Goal: Task Accomplishment & Management: Use online tool/utility

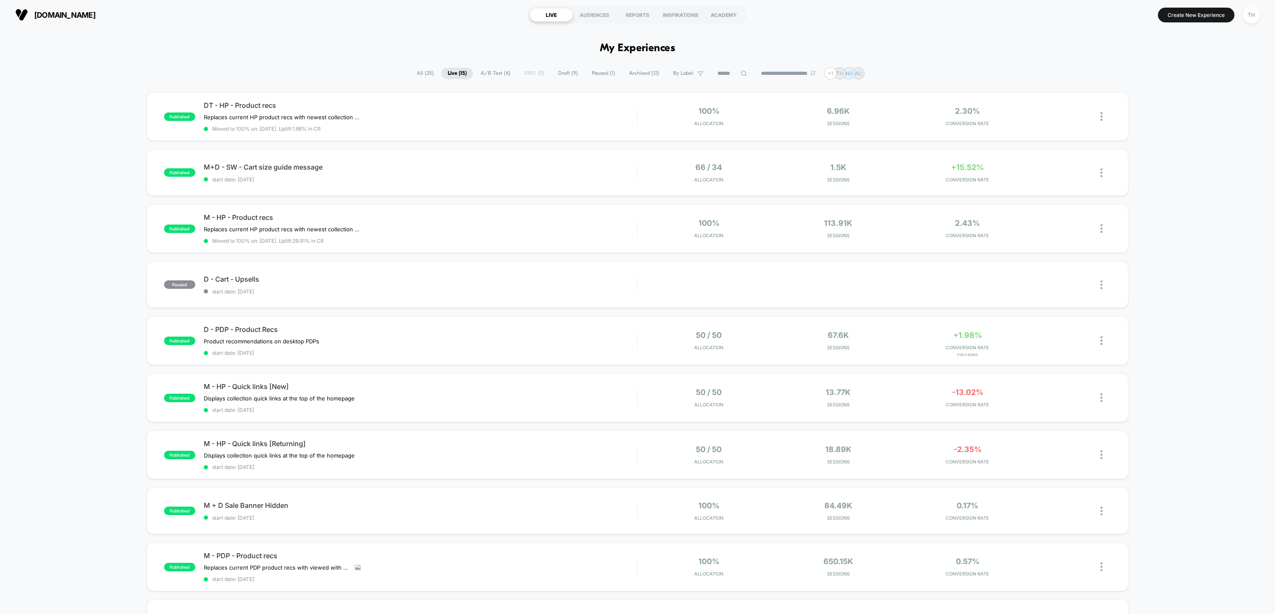
click at [557, 71] on span "Draft ( 9 )" at bounding box center [568, 73] width 33 height 11
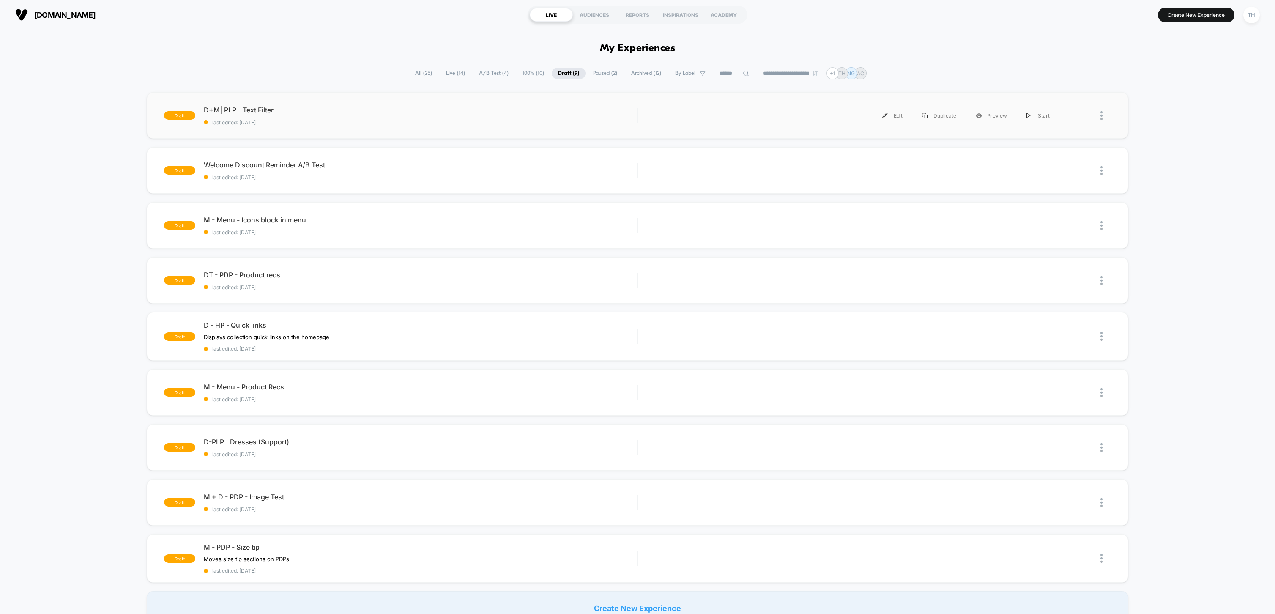
click at [584, 103] on div "draft D+M| PLP - Text Filter last edited: [DATE] Edit Duplicate Preview Start" at bounding box center [638, 115] width 982 height 47
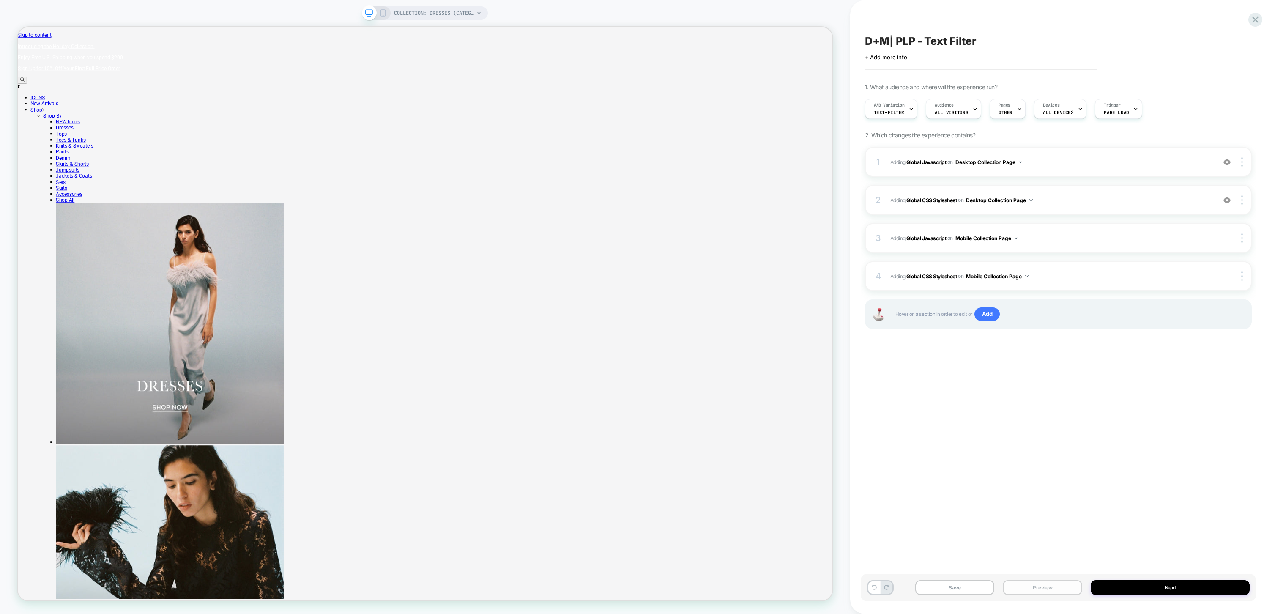
click at [1045, 589] on button "Preview" at bounding box center [1043, 587] width 80 height 15
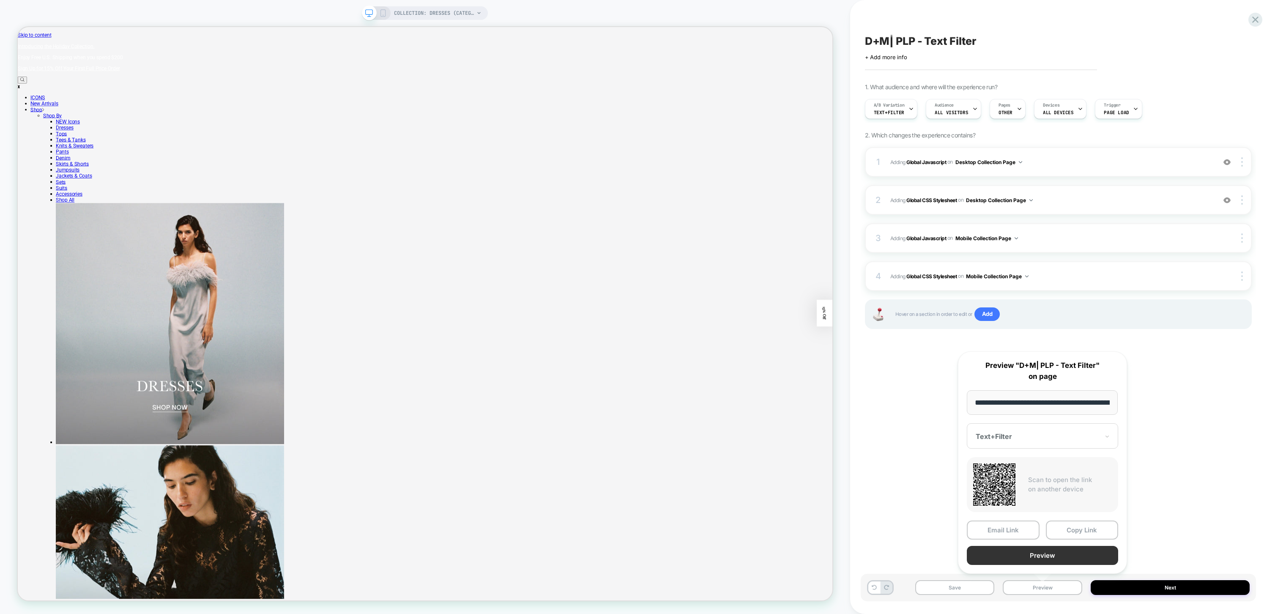
click at [1051, 558] on button "Preview" at bounding box center [1042, 555] width 151 height 19
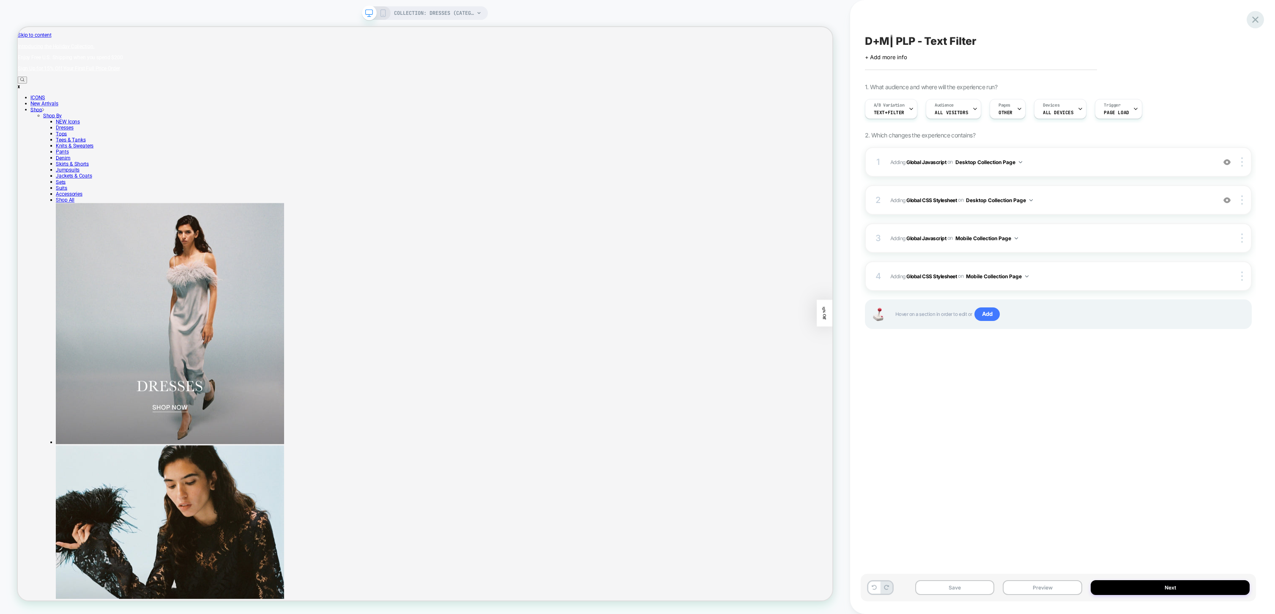
click at [1259, 22] on icon at bounding box center [1255, 19] width 11 height 11
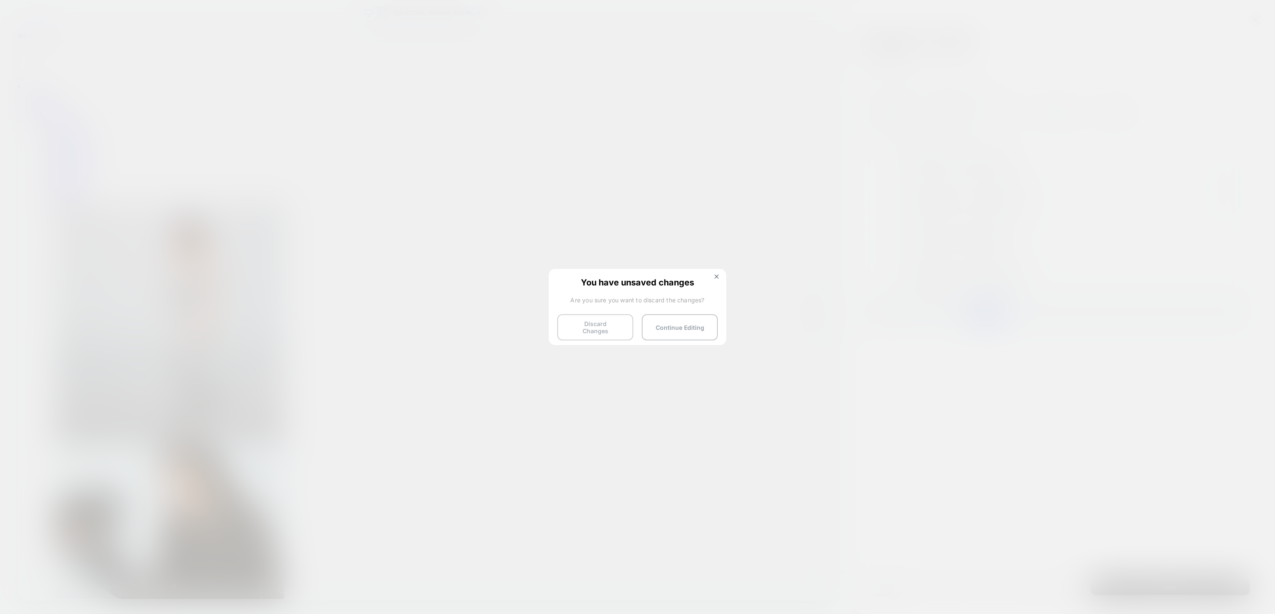
click at [590, 315] on button "Discard Changes" at bounding box center [595, 327] width 76 height 26
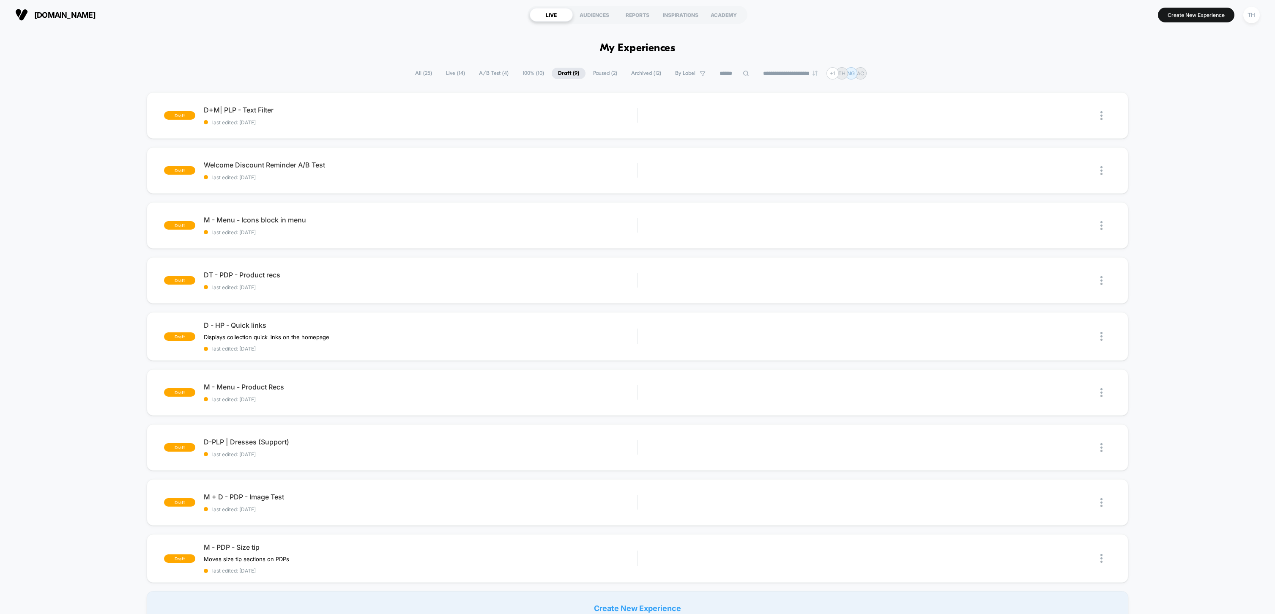
click at [651, 77] on span "Archived ( 12 )" at bounding box center [646, 73] width 43 height 11
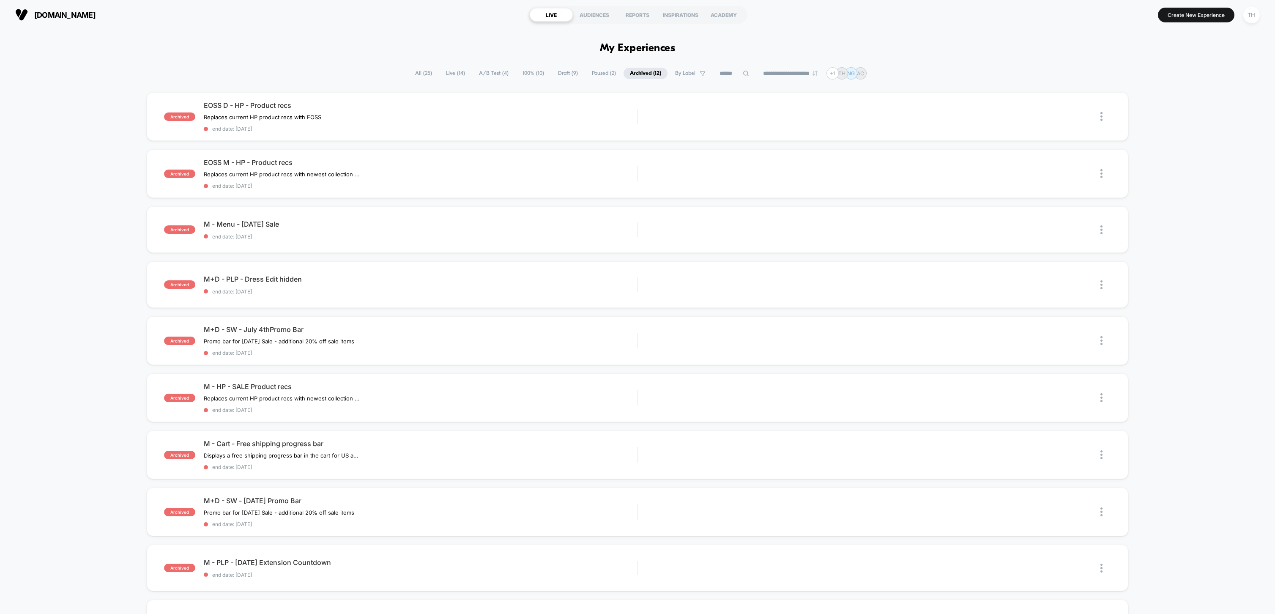
click at [564, 74] on span "Draft ( 9 )" at bounding box center [568, 73] width 33 height 11
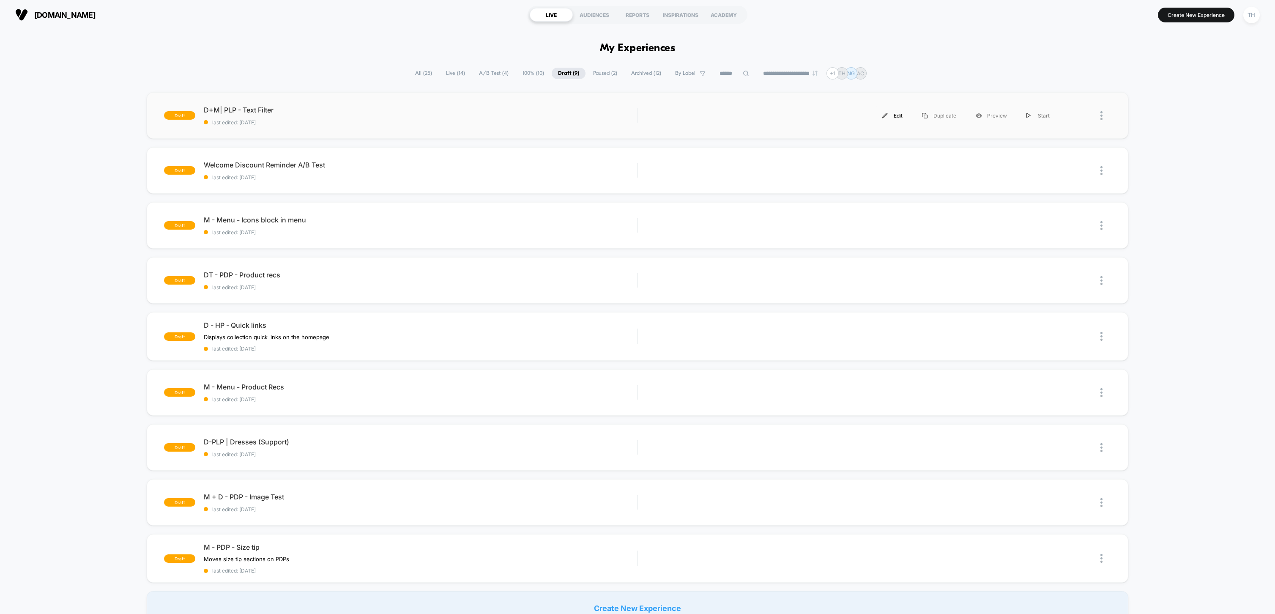
click at [894, 115] on div "Edit" at bounding box center [893, 115] width 40 height 19
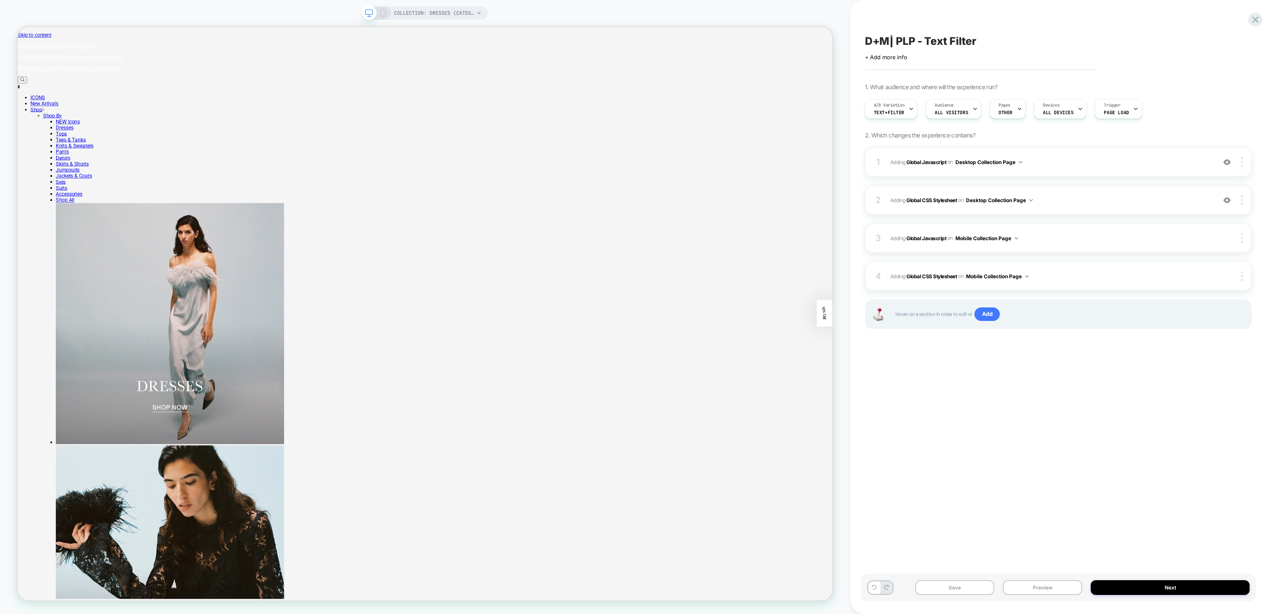
click at [381, 9] on icon at bounding box center [383, 13] width 8 height 8
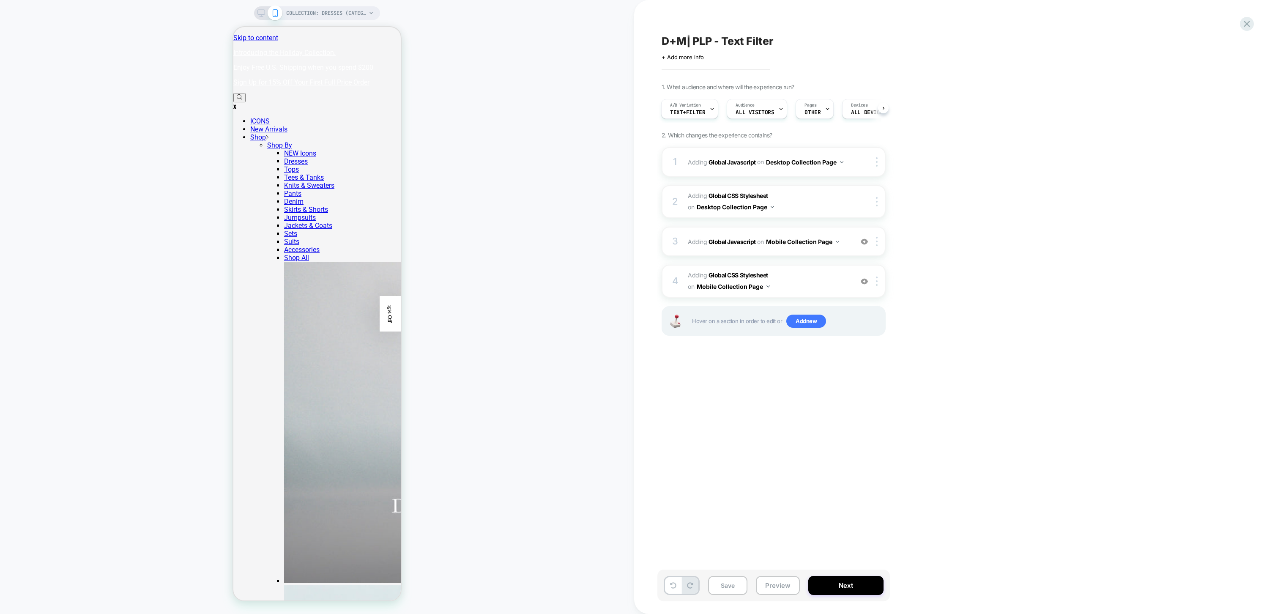
click at [260, 14] on icon at bounding box center [262, 13] width 8 height 8
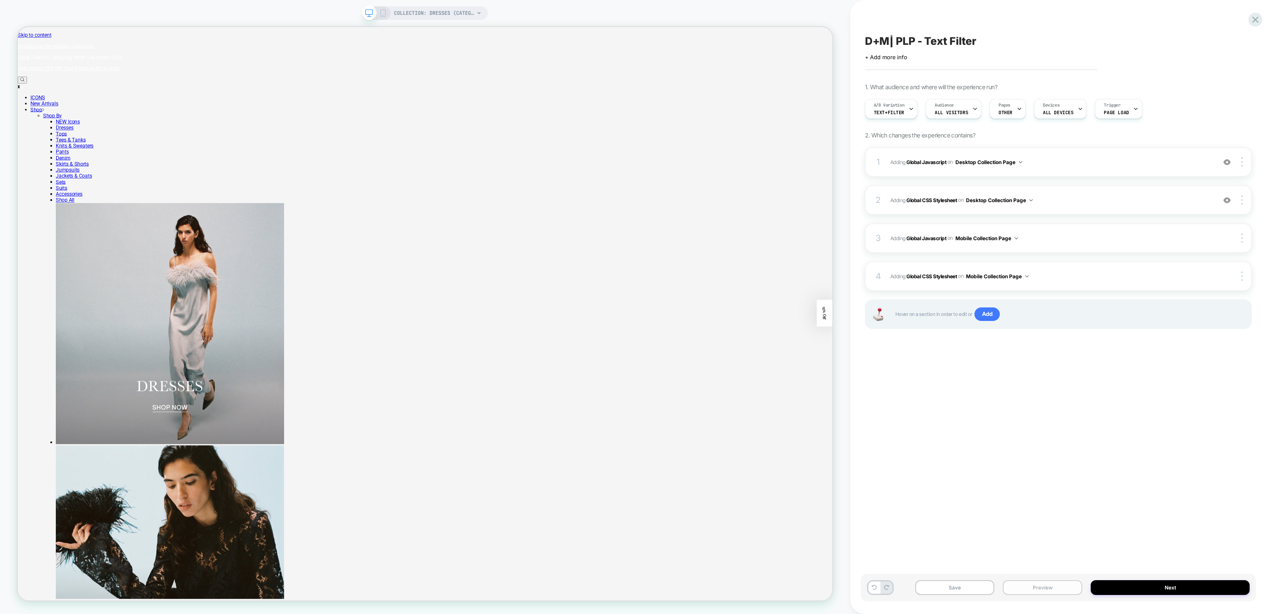
click at [1032, 592] on button "Preview" at bounding box center [1043, 587] width 80 height 15
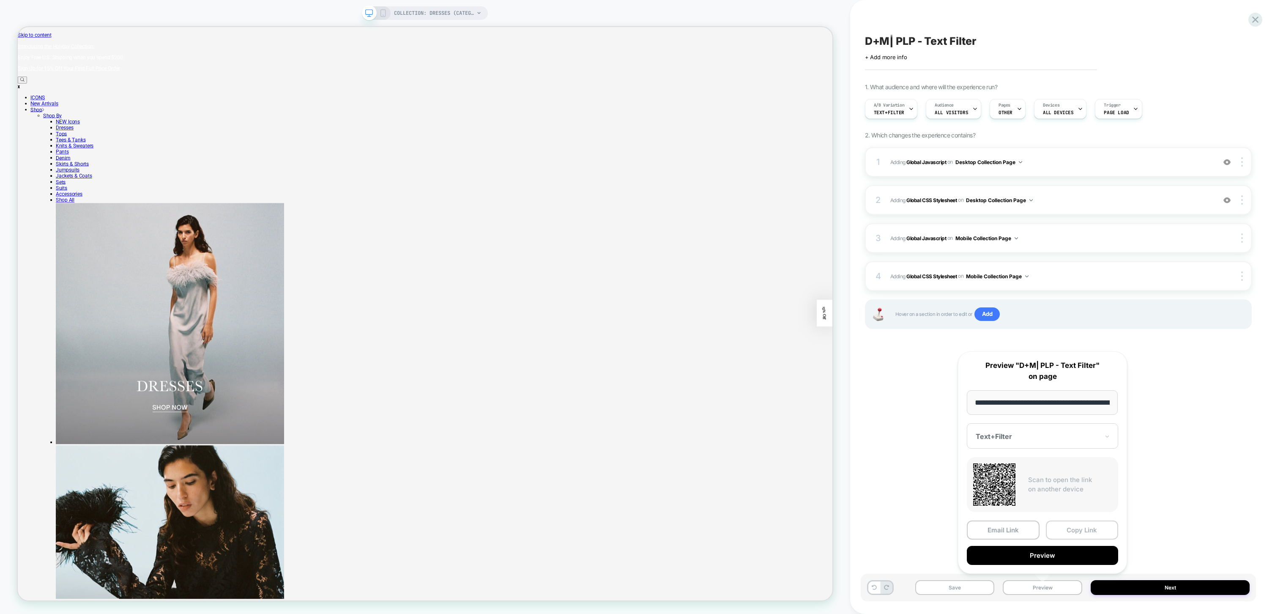
click at [1067, 524] on button "Copy Link" at bounding box center [1082, 530] width 73 height 19
